Goal: Transaction & Acquisition: Obtain resource

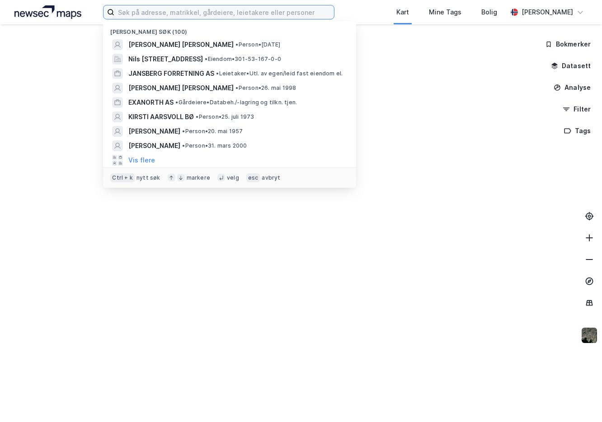
click at [150, 12] on input at bounding box center [224, 12] width 220 height 14
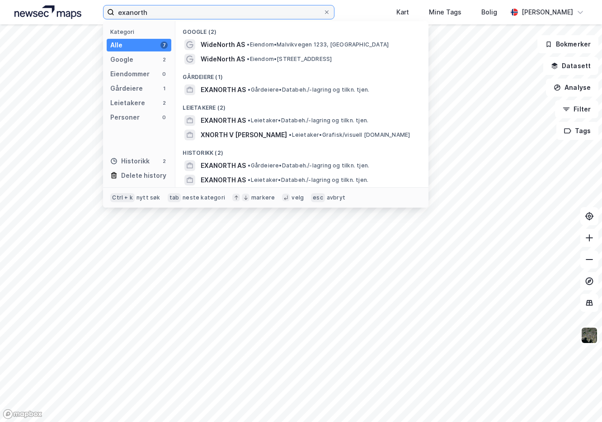
type input "exanorth"
click at [221, 89] on span "EXANORTH AS" at bounding box center [223, 89] width 45 height 11
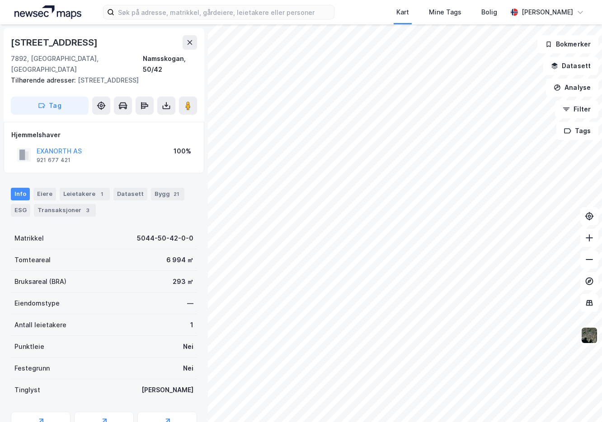
click at [164, 104] on icon at bounding box center [166, 105] width 9 height 9
click at [148, 121] on div "Last ned grunnbok" at bounding box center [121, 123] width 52 height 7
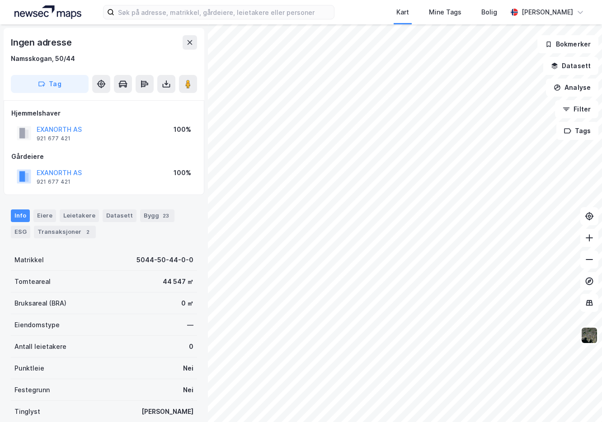
click at [164, 78] on button at bounding box center [166, 84] width 18 height 18
click at [158, 101] on div "Last ned grunnbok" at bounding box center [127, 102] width 96 height 14
